Goal: Unclear

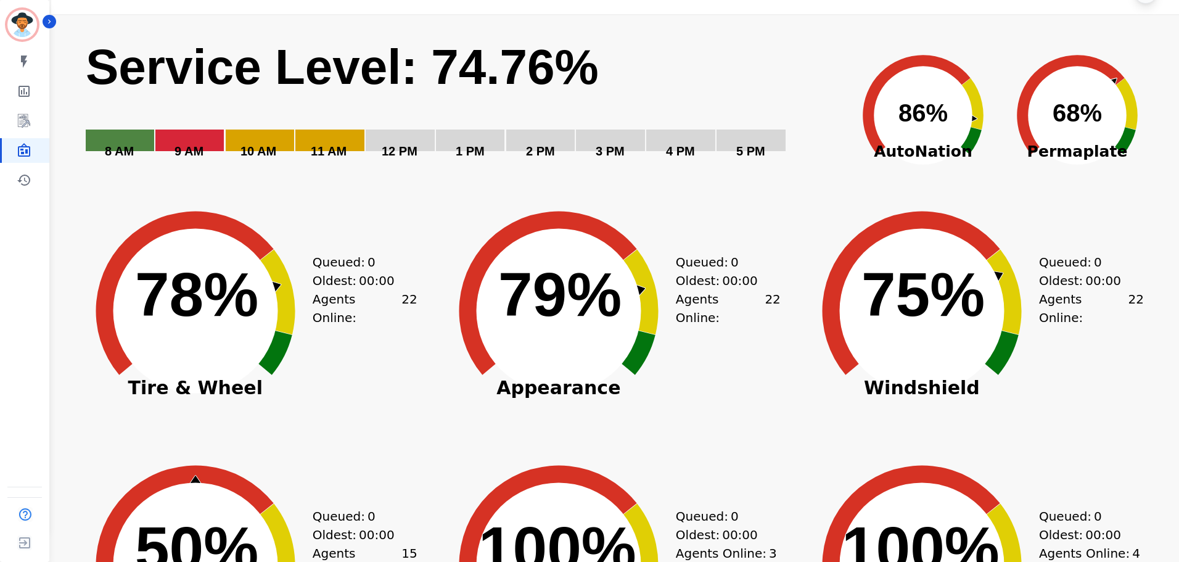
scroll to position [62, 0]
